Goal: Task Accomplishment & Management: Use online tool/utility

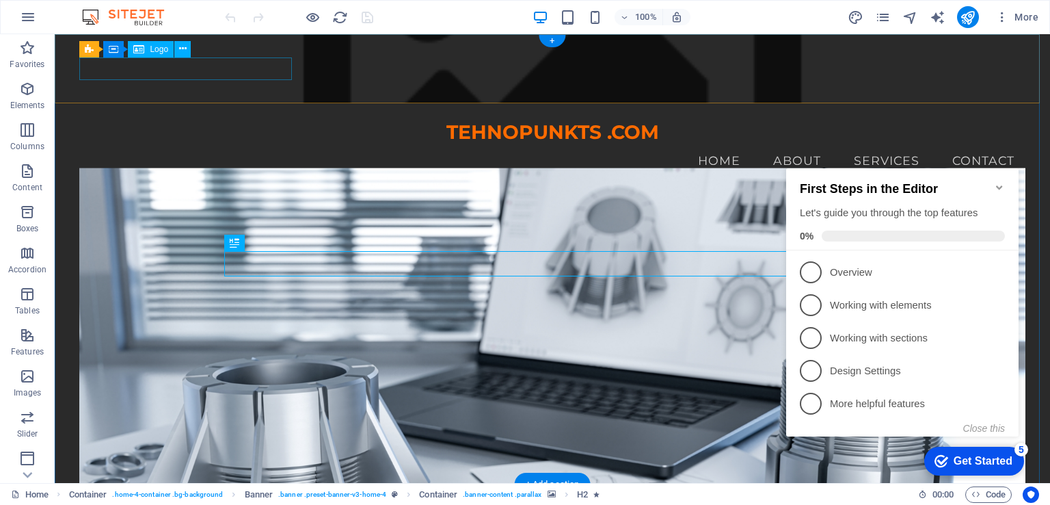
click at [167, 121] on div "TEHNOPUNKTS .COM" at bounding box center [552, 132] width 946 height 23
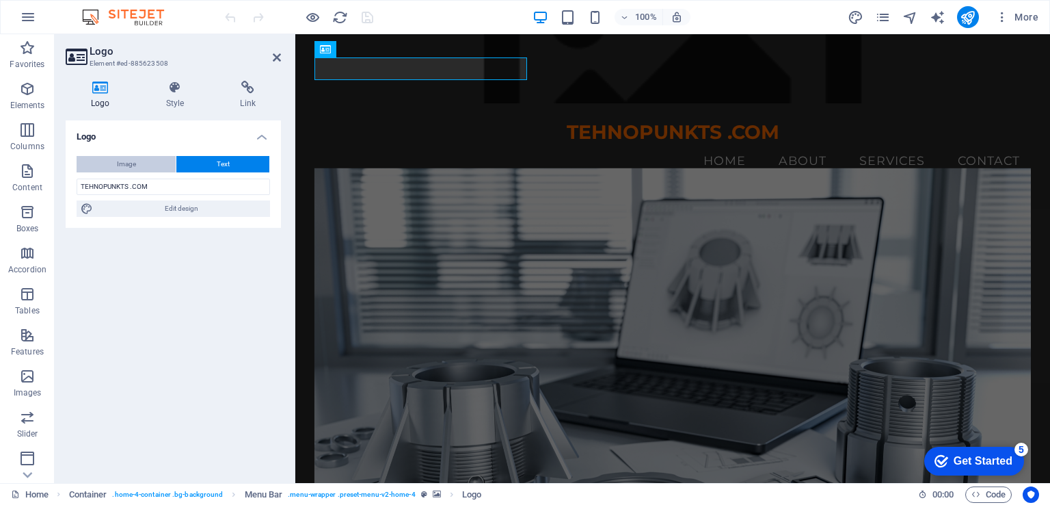
click at [146, 168] on button "Image" at bounding box center [126, 164] width 99 height 16
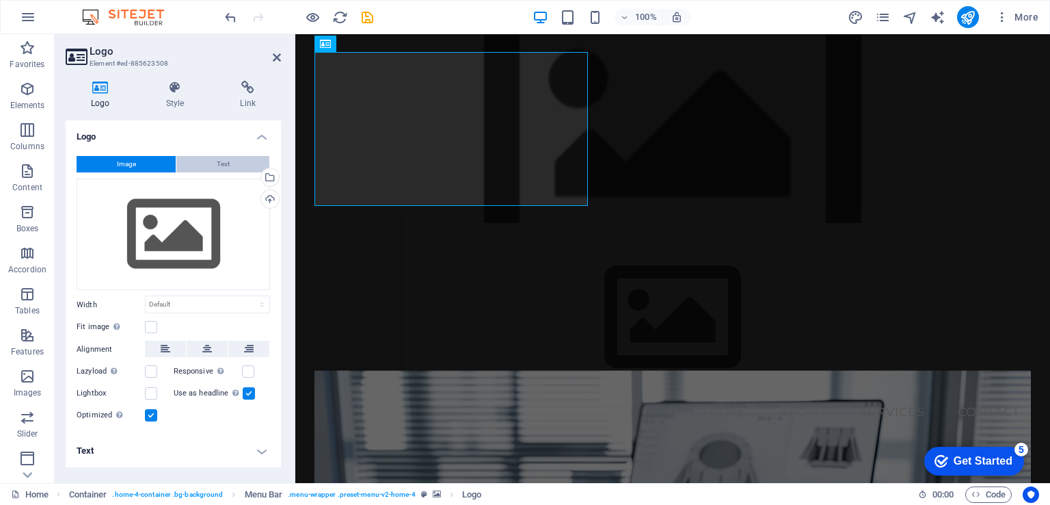
click at [222, 162] on span "Text" at bounding box center [223, 164] width 13 height 16
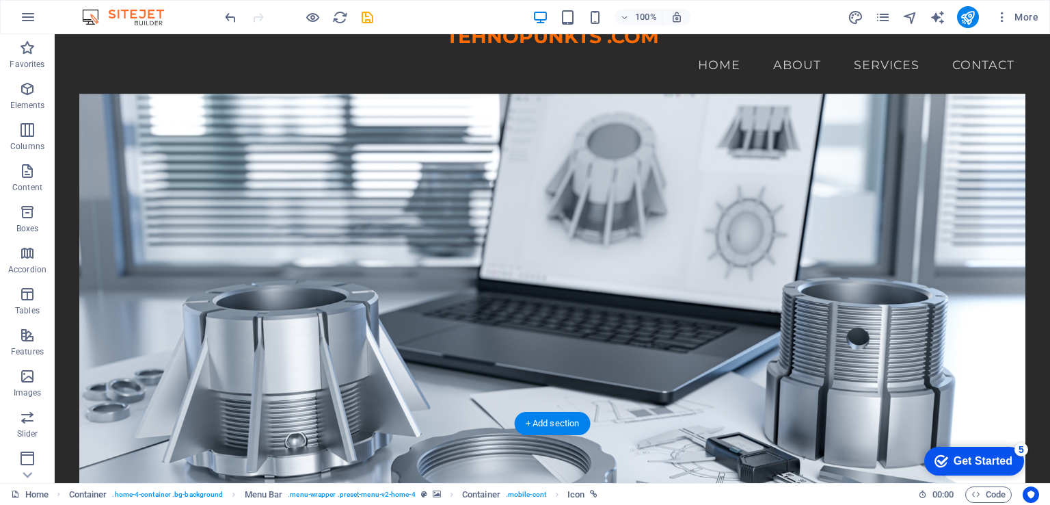
scroll to position [97, 0]
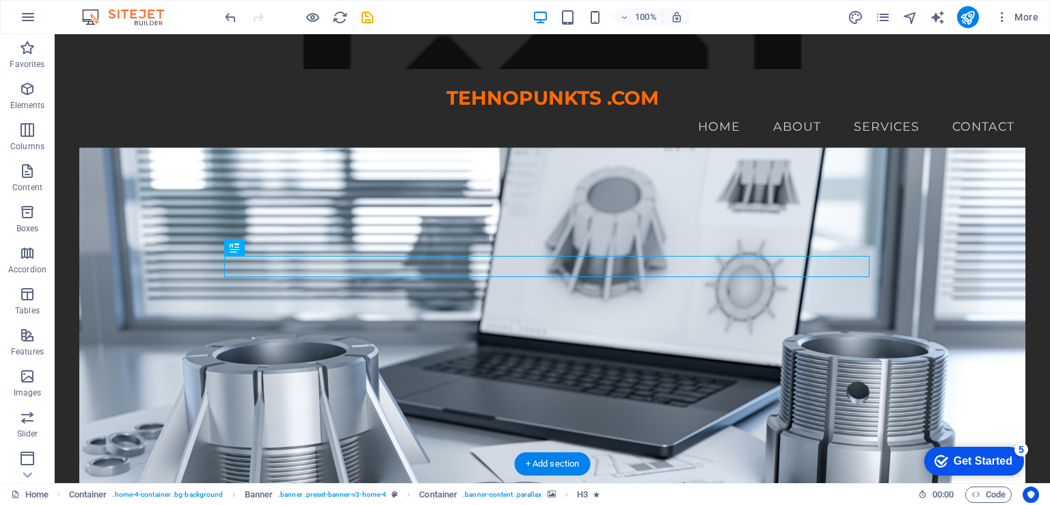
scroll to position [0, 0]
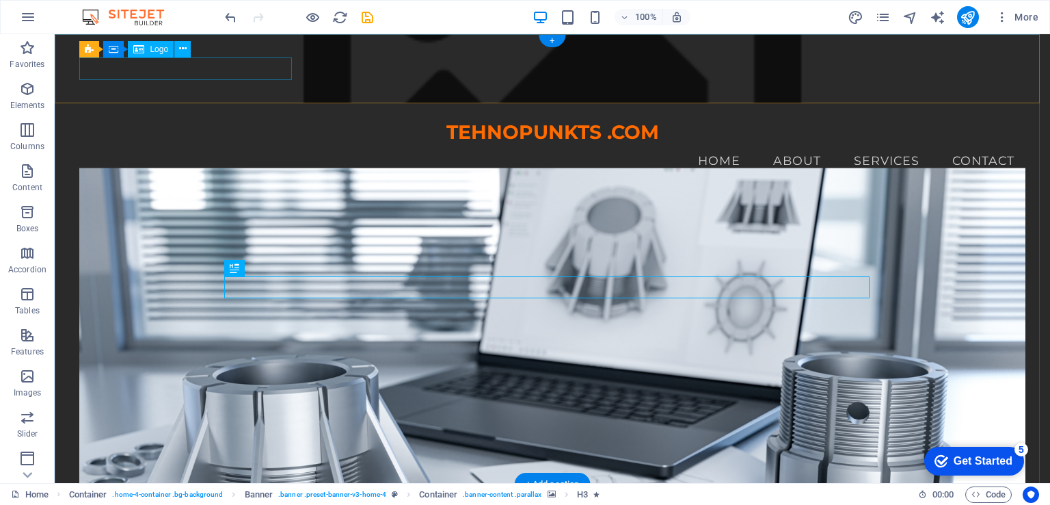
click at [201, 121] on div "TEHNOPUNKTS .COM" at bounding box center [552, 132] width 946 height 23
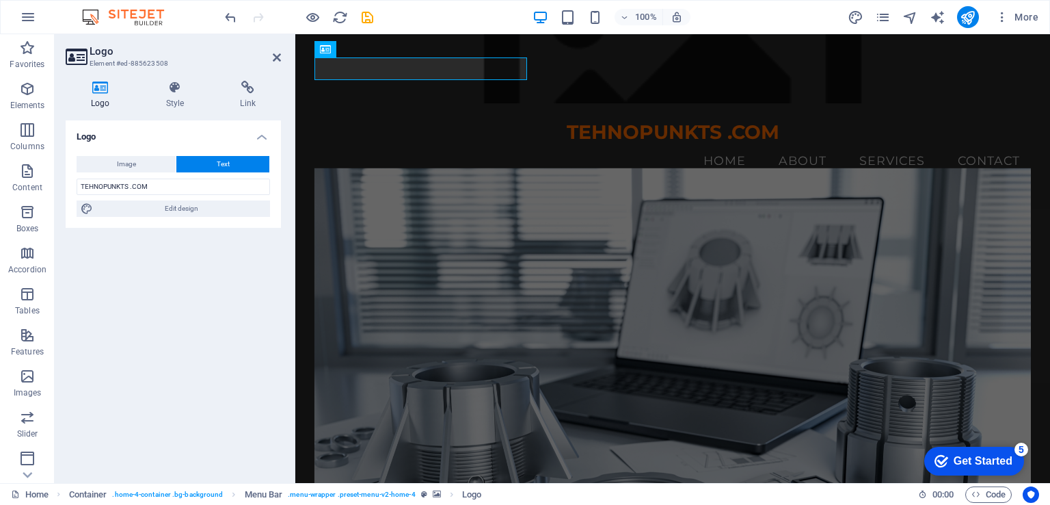
click at [239, 160] on button "Text" at bounding box center [222, 164] width 93 height 16
click at [157, 183] on input "TEHNOPUNKTS .COM" at bounding box center [174, 186] width 194 height 16
type input "T"
type input "[DOMAIN_NAME]"
click at [365, 16] on icon "save" at bounding box center [368, 18] width 16 height 16
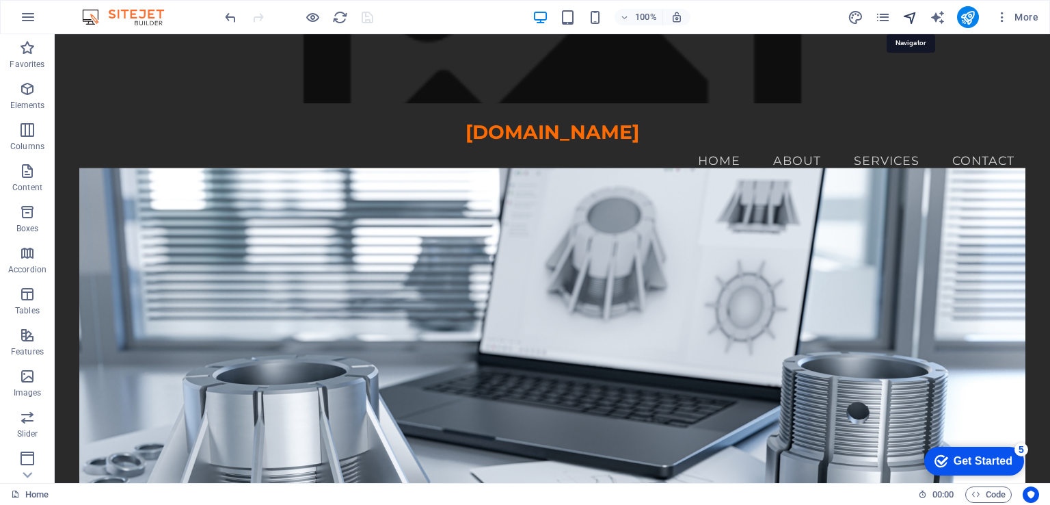
click at [907, 16] on icon "navigator" at bounding box center [911, 18] width 16 height 16
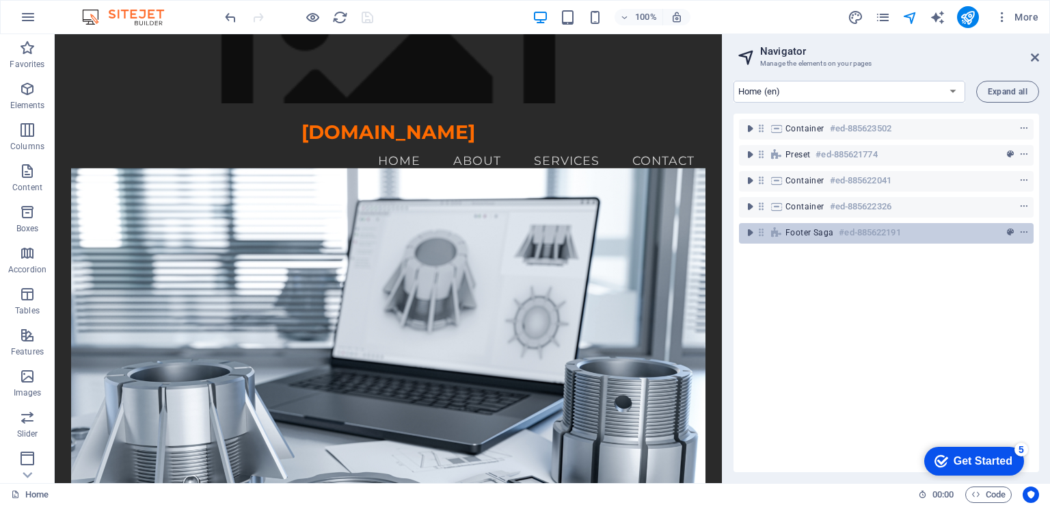
click at [850, 233] on h6 "#ed-885622191" at bounding box center [870, 232] width 62 height 16
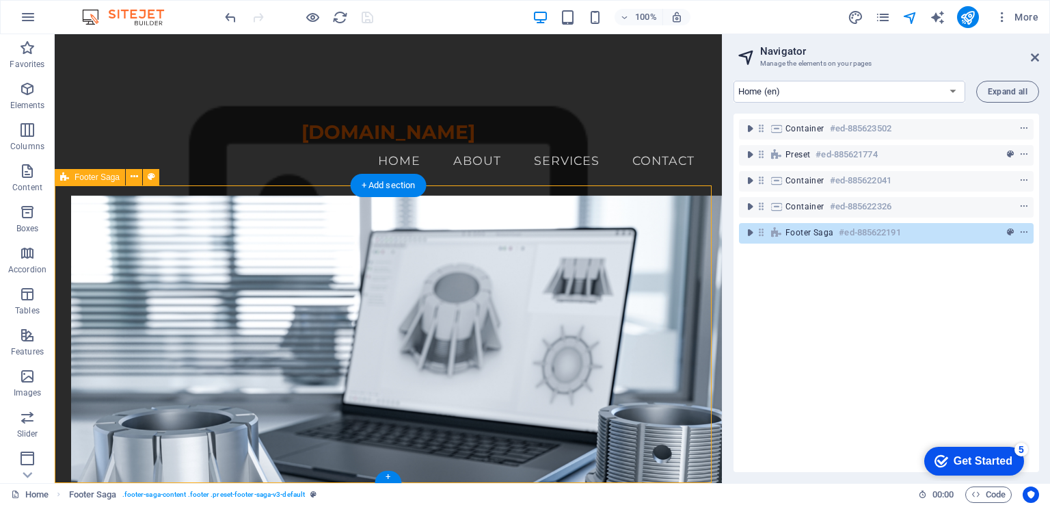
scroll to position [1554, 0]
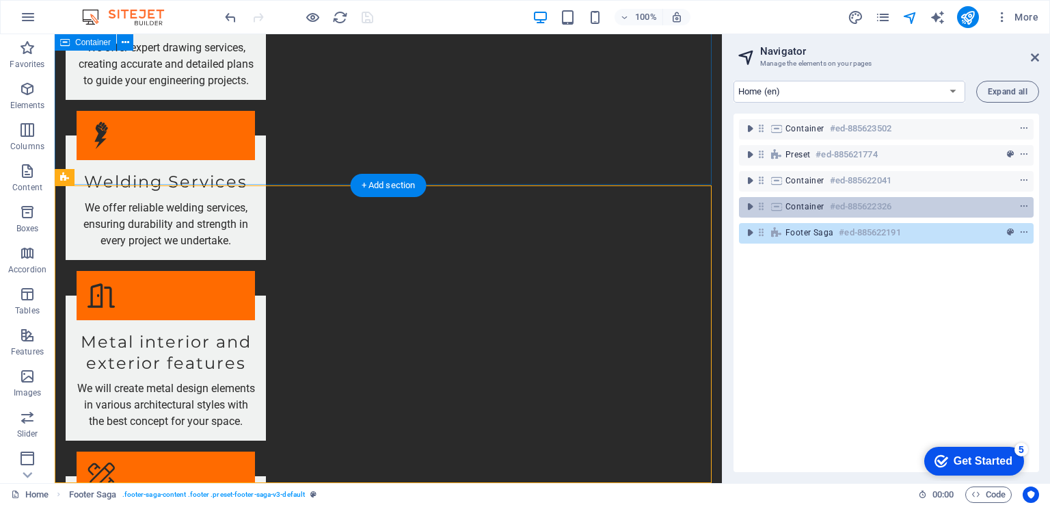
click at [823, 199] on div "Container #ed-885622326" at bounding box center [876, 206] width 180 height 16
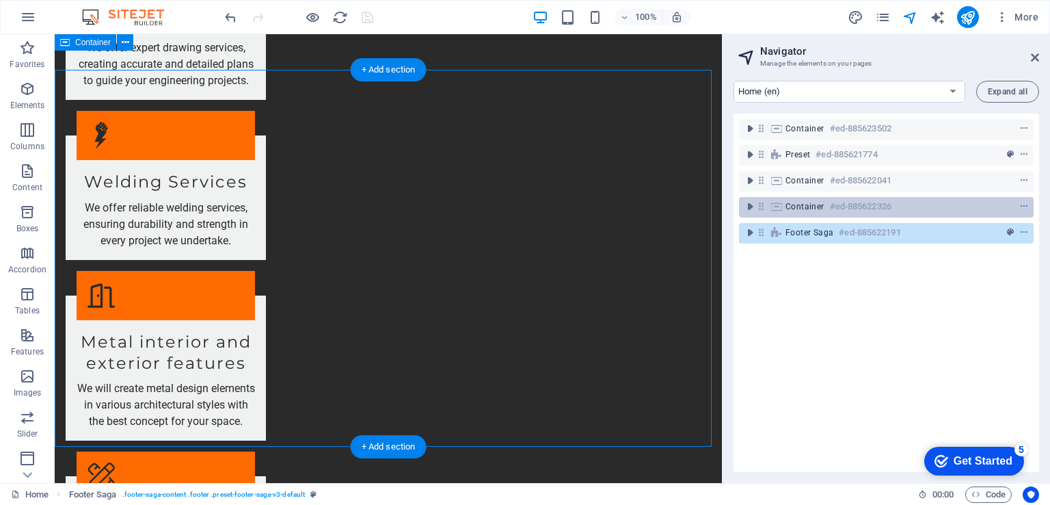
scroll to position [1292, 0]
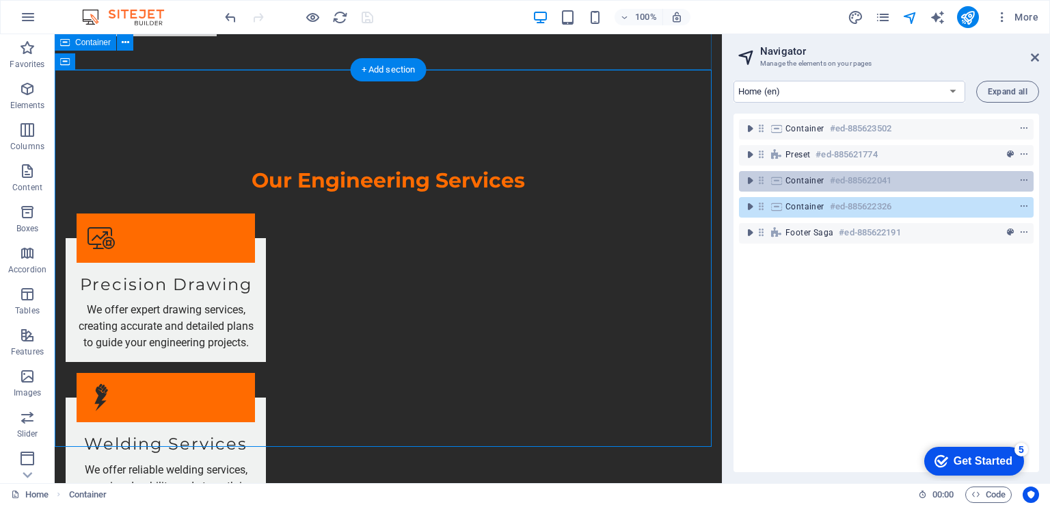
click at [851, 178] on h6 "#ed-885622041" at bounding box center [861, 180] width 62 height 16
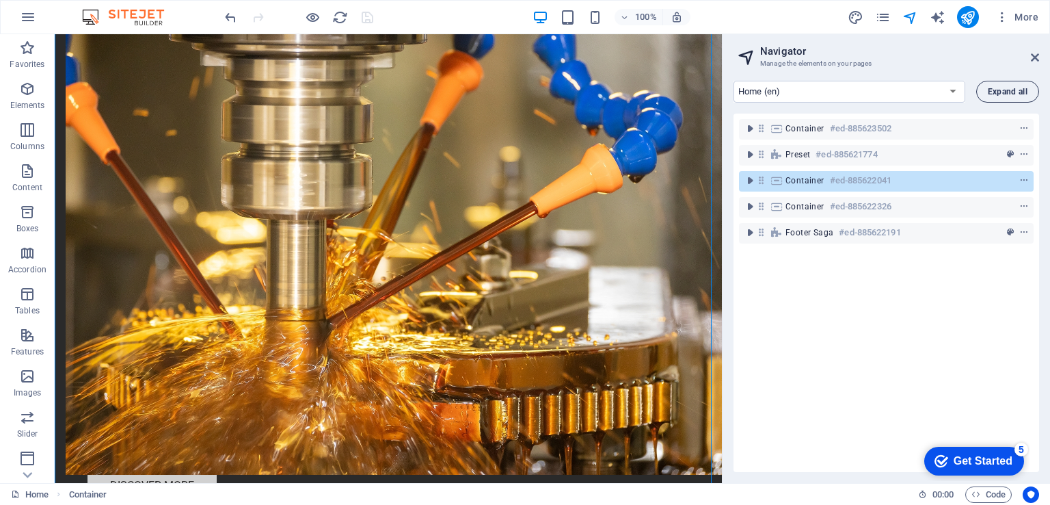
click at [1009, 92] on span "Expand all" at bounding box center [1008, 92] width 40 height 8
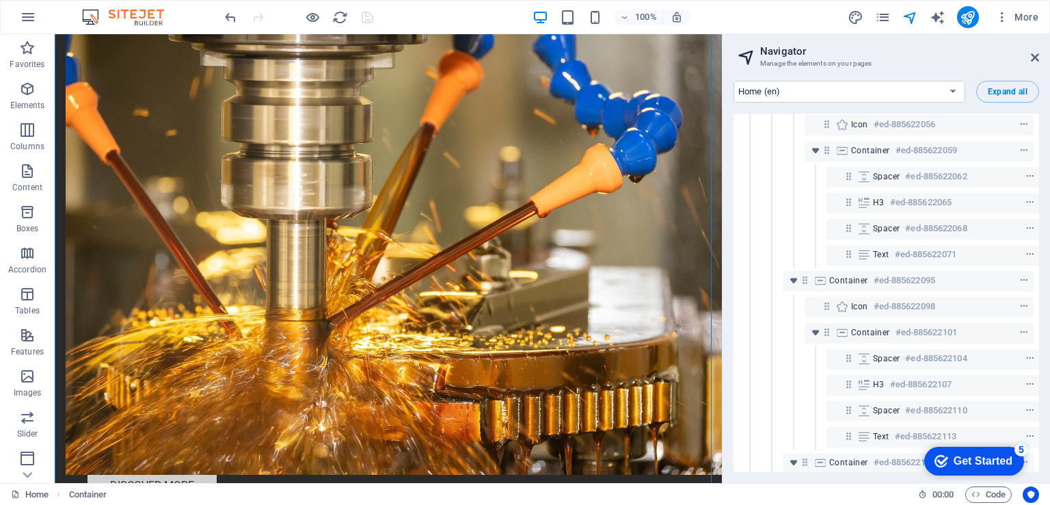
scroll to position [705, 0]
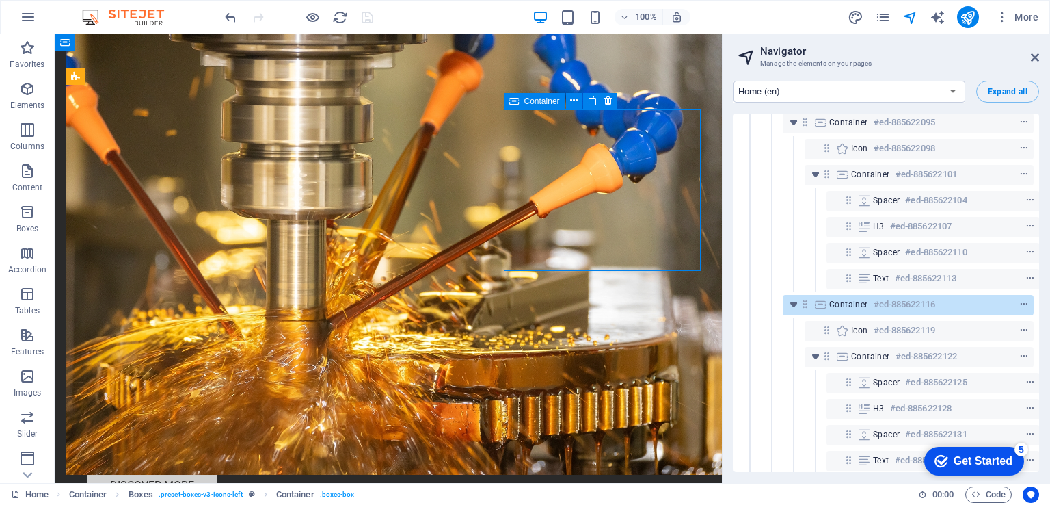
scroll to position [881, 0]
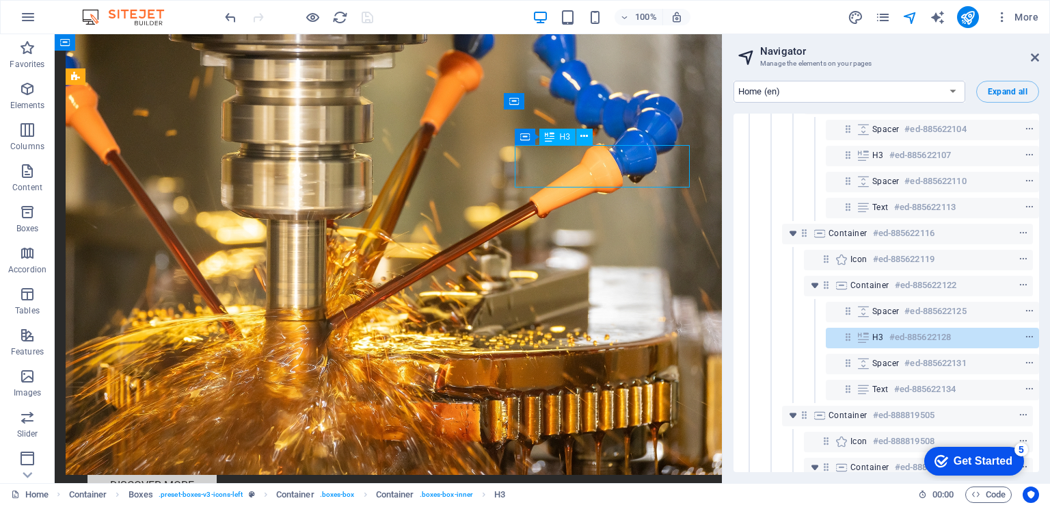
scroll to position [985, 3]
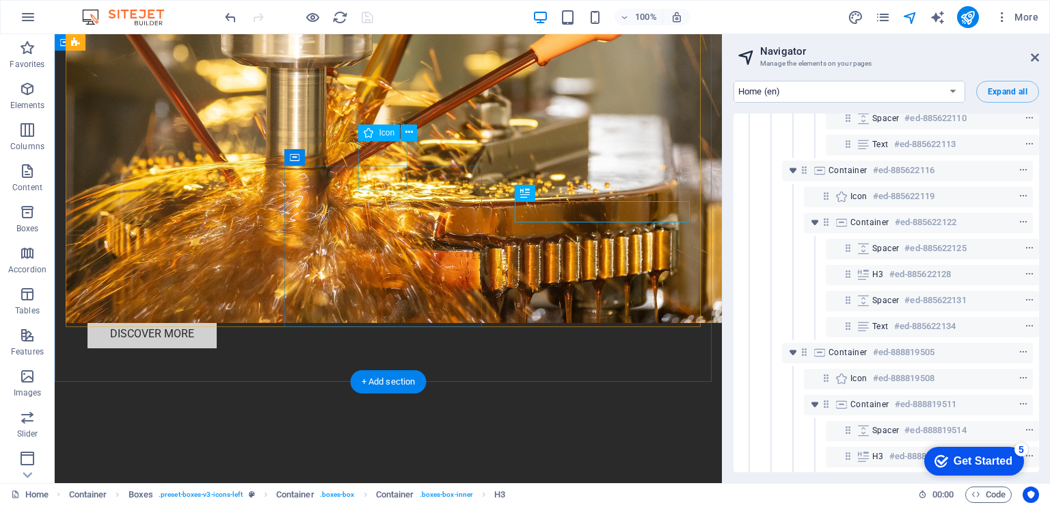
scroll to position [996, 3]
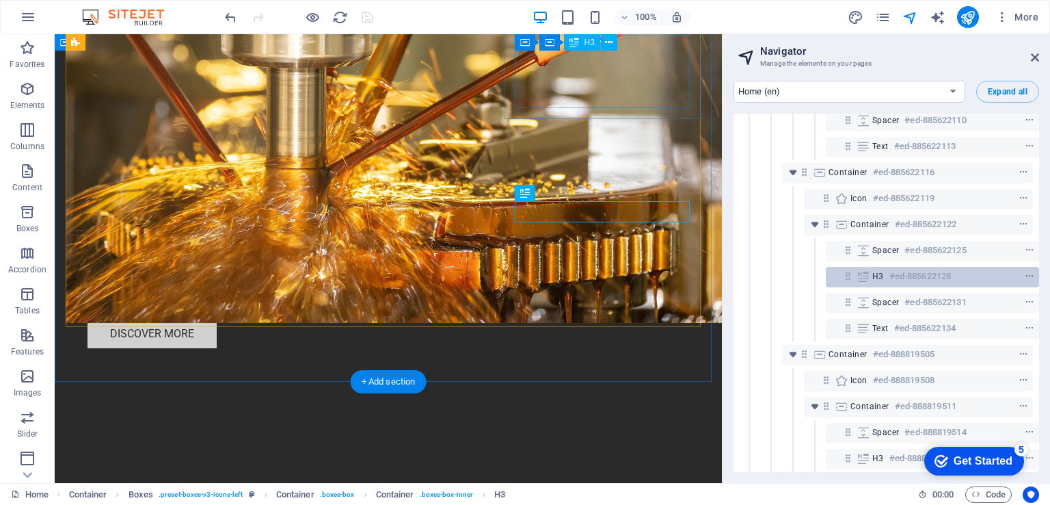
click at [940, 275] on h6 "#ed-885622128" at bounding box center [921, 276] width 62 height 16
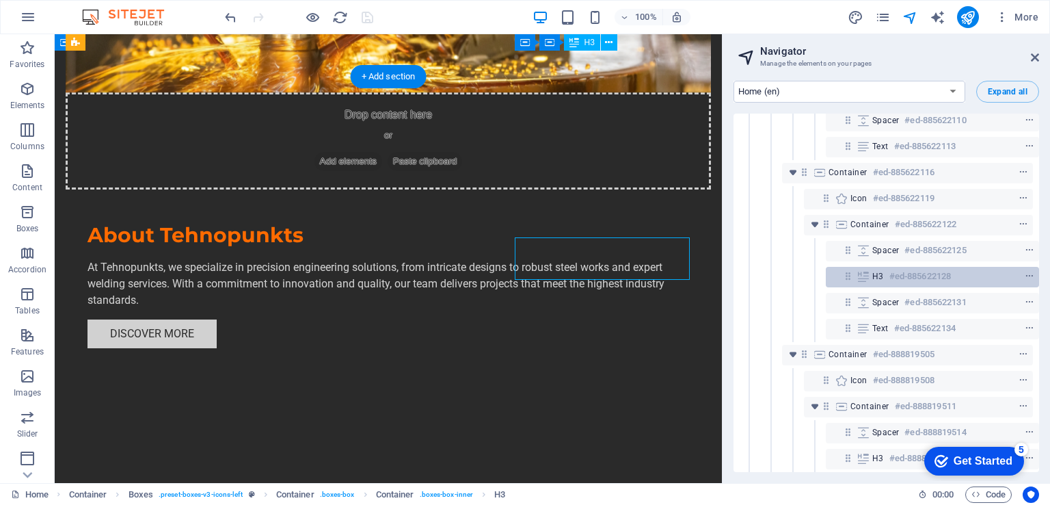
scroll to position [736, 0]
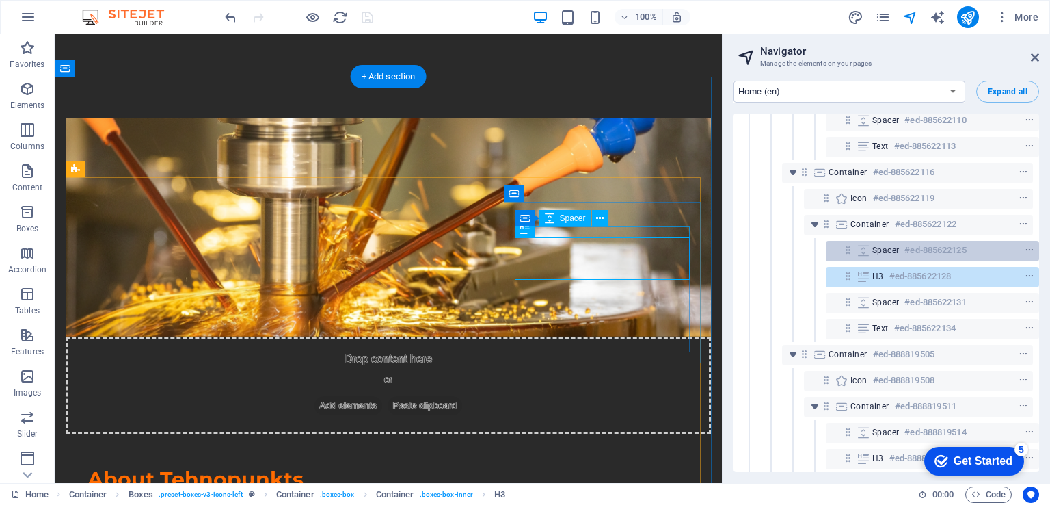
click at [951, 250] on h6 "#ed-885622125" at bounding box center [936, 250] width 62 height 16
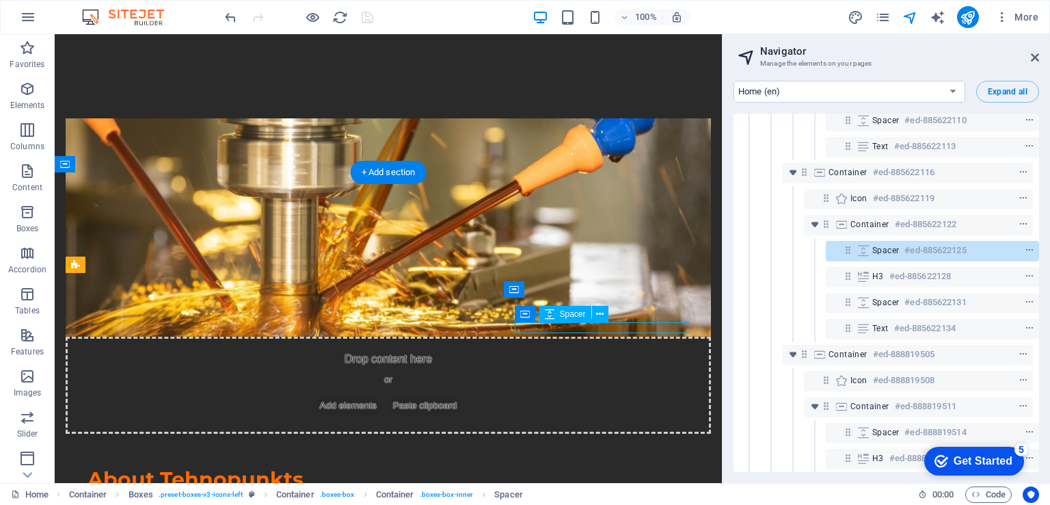
scroll to position [640, 0]
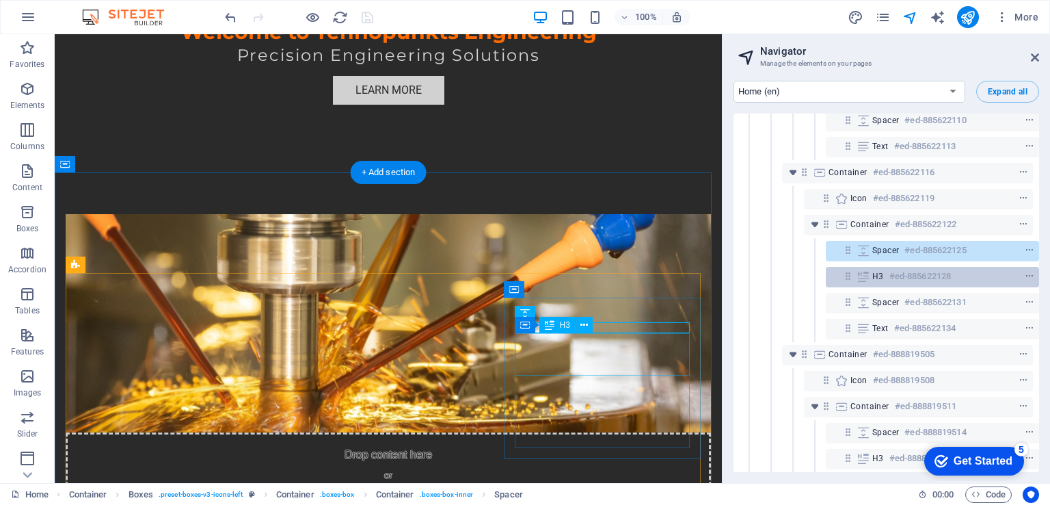
click at [972, 273] on div at bounding box center [1004, 276] width 64 height 16
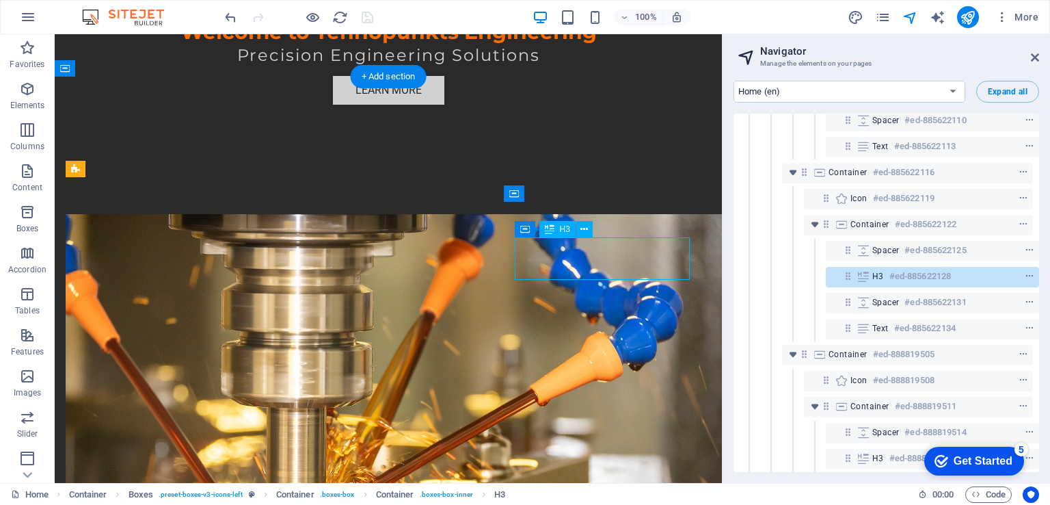
scroll to position [736, 0]
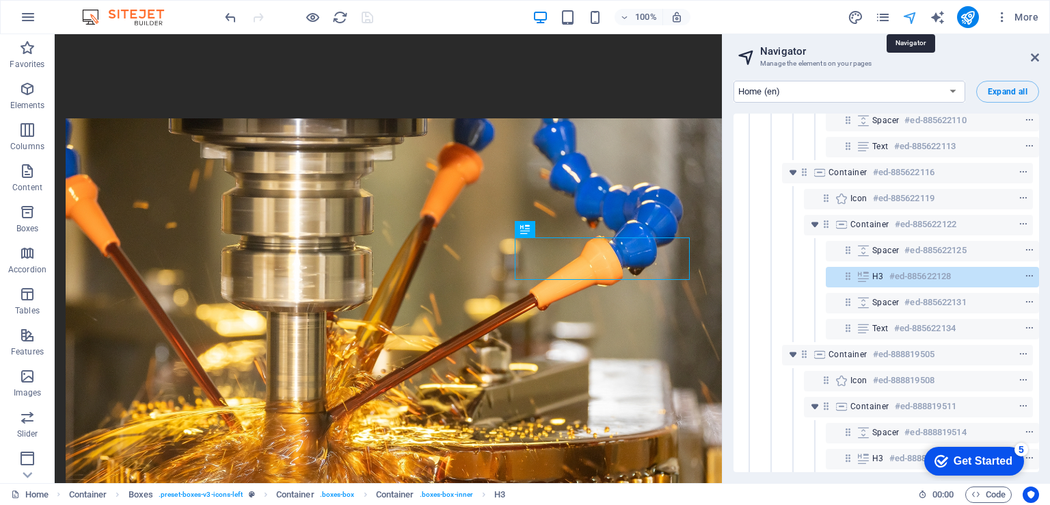
click at [903, 23] on icon "navigator" at bounding box center [911, 18] width 16 height 16
click at [968, 18] on icon "publish" at bounding box center [968, 18] width 16 height 16
